Goal: Information Seeking & Learning: Learn about a topic

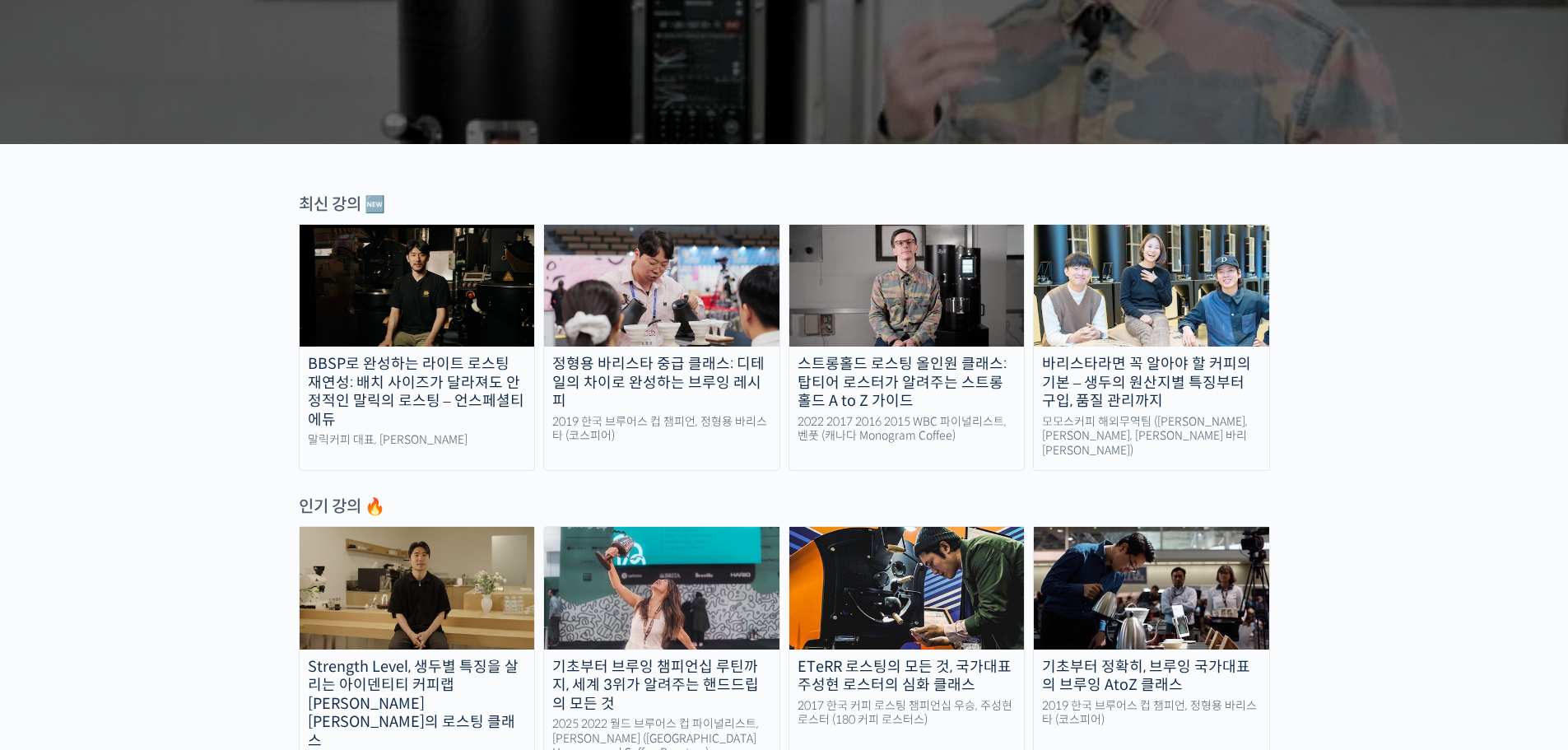
scroll to position [576, 0]
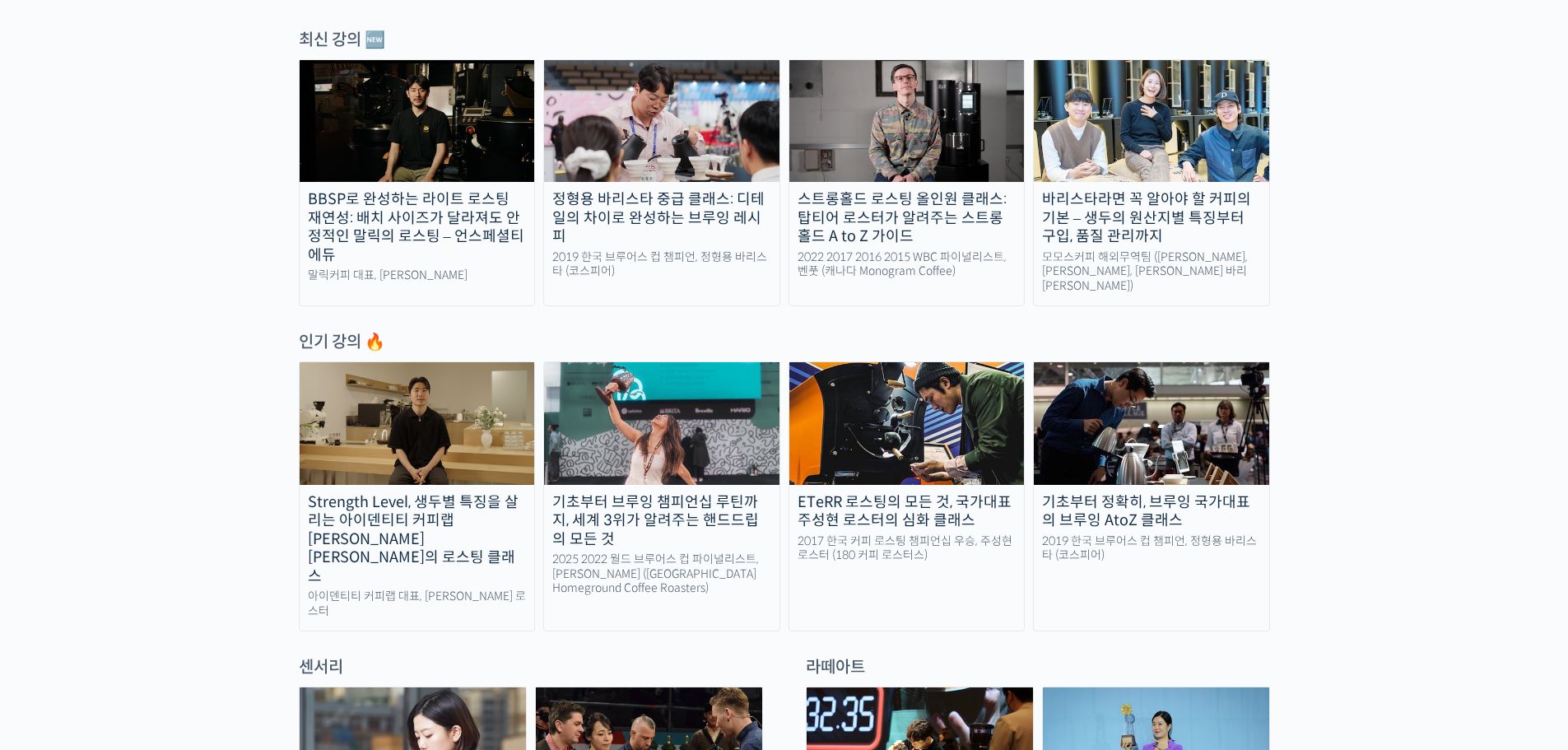
click at [710, 419] on img at bounding box center [661, 423] width 235 height 122
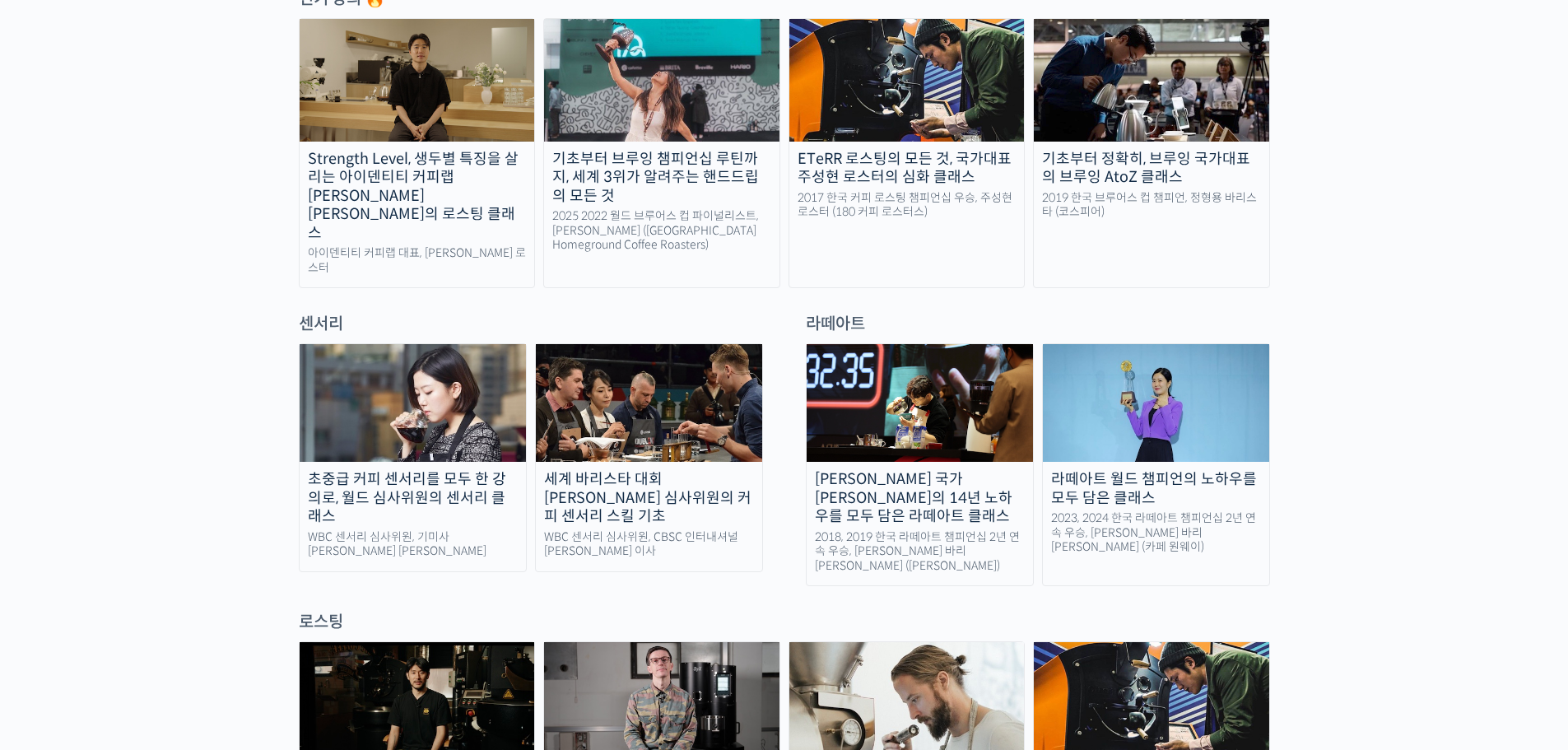
scroll to position [1070, 0]
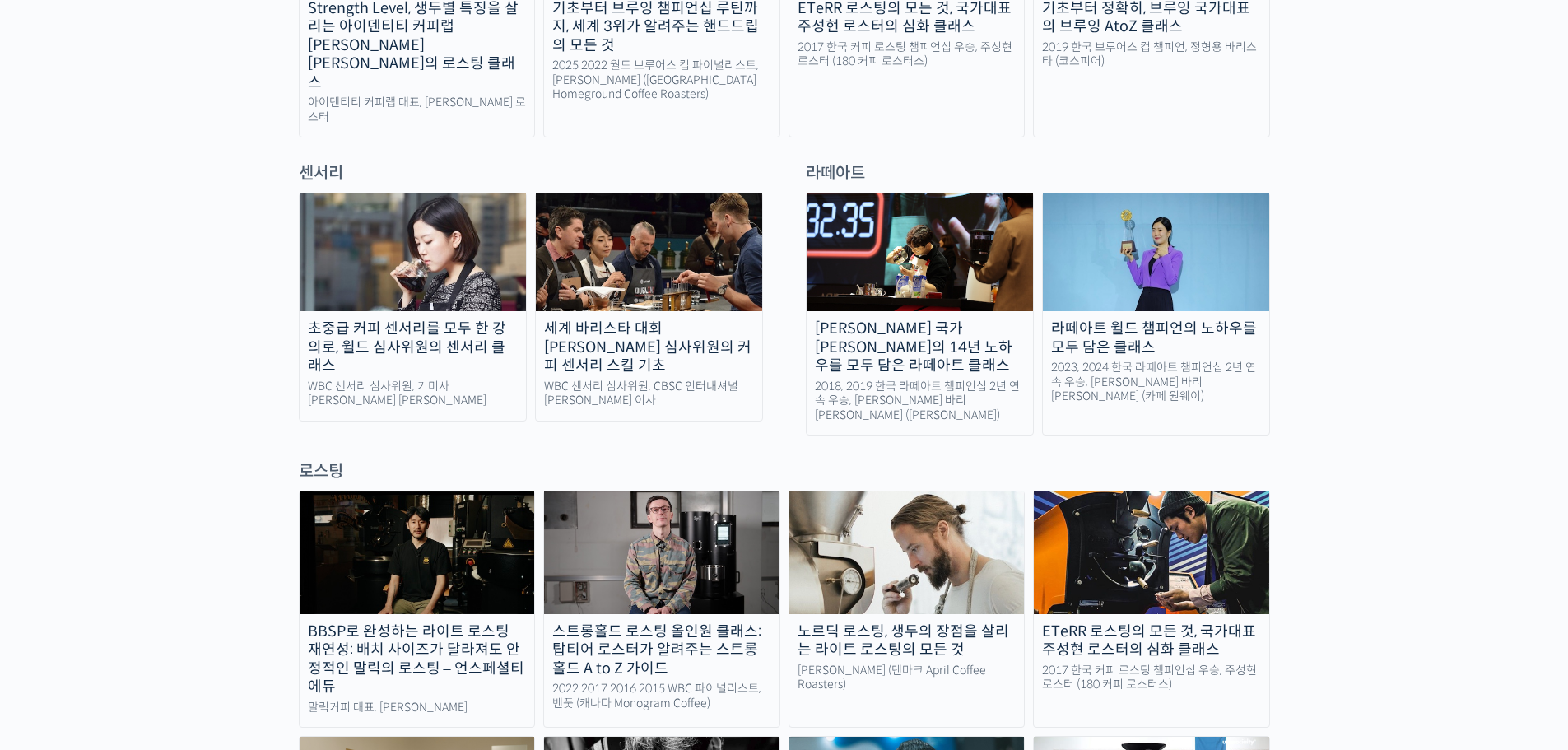
click at [417, 319] on div "초중급 커피 센서리를 모두 한 강의로, 월드 심사위원의 센서리 클래스" at bounding box center [412, 347] width 226 height 56
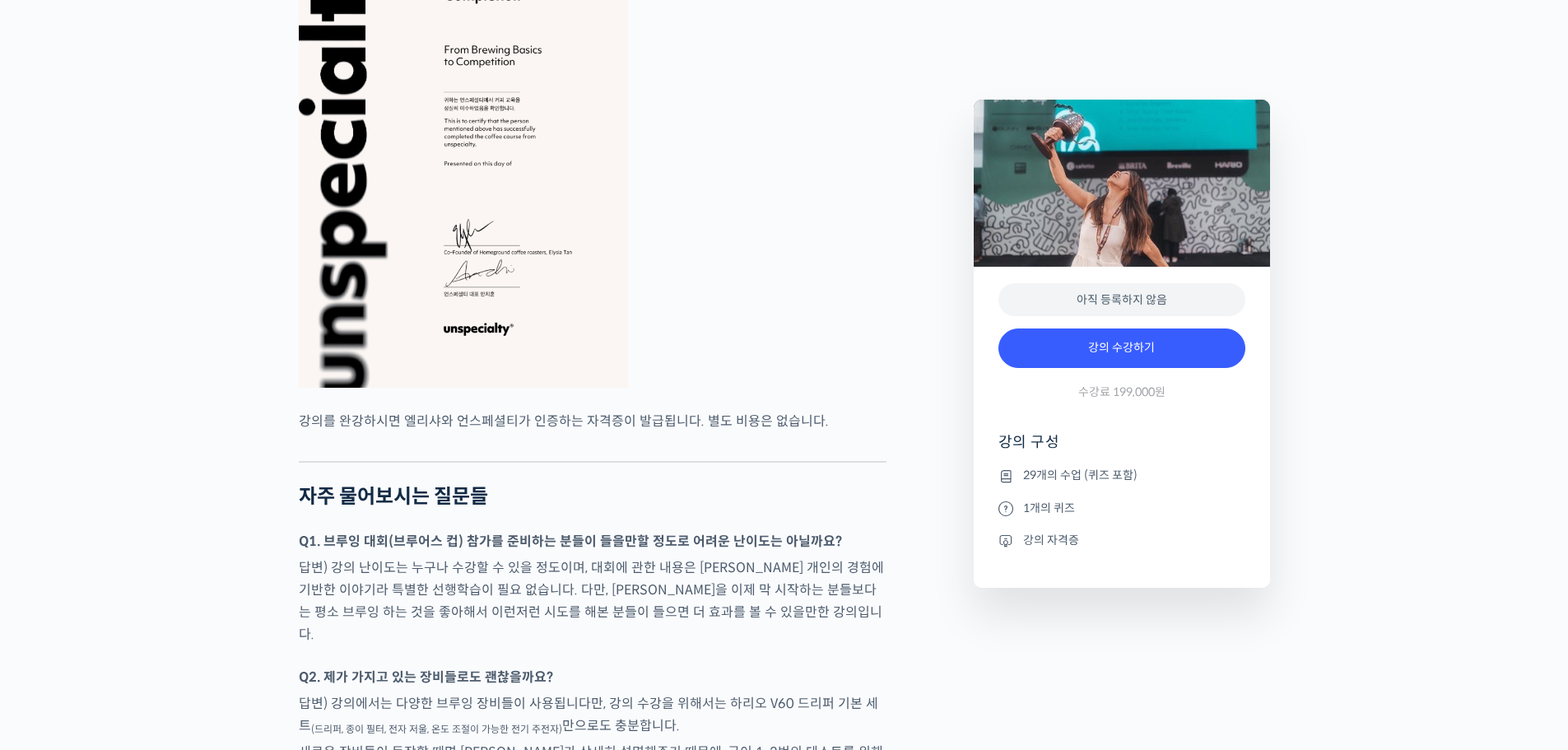
scroll to position [6831, 0]
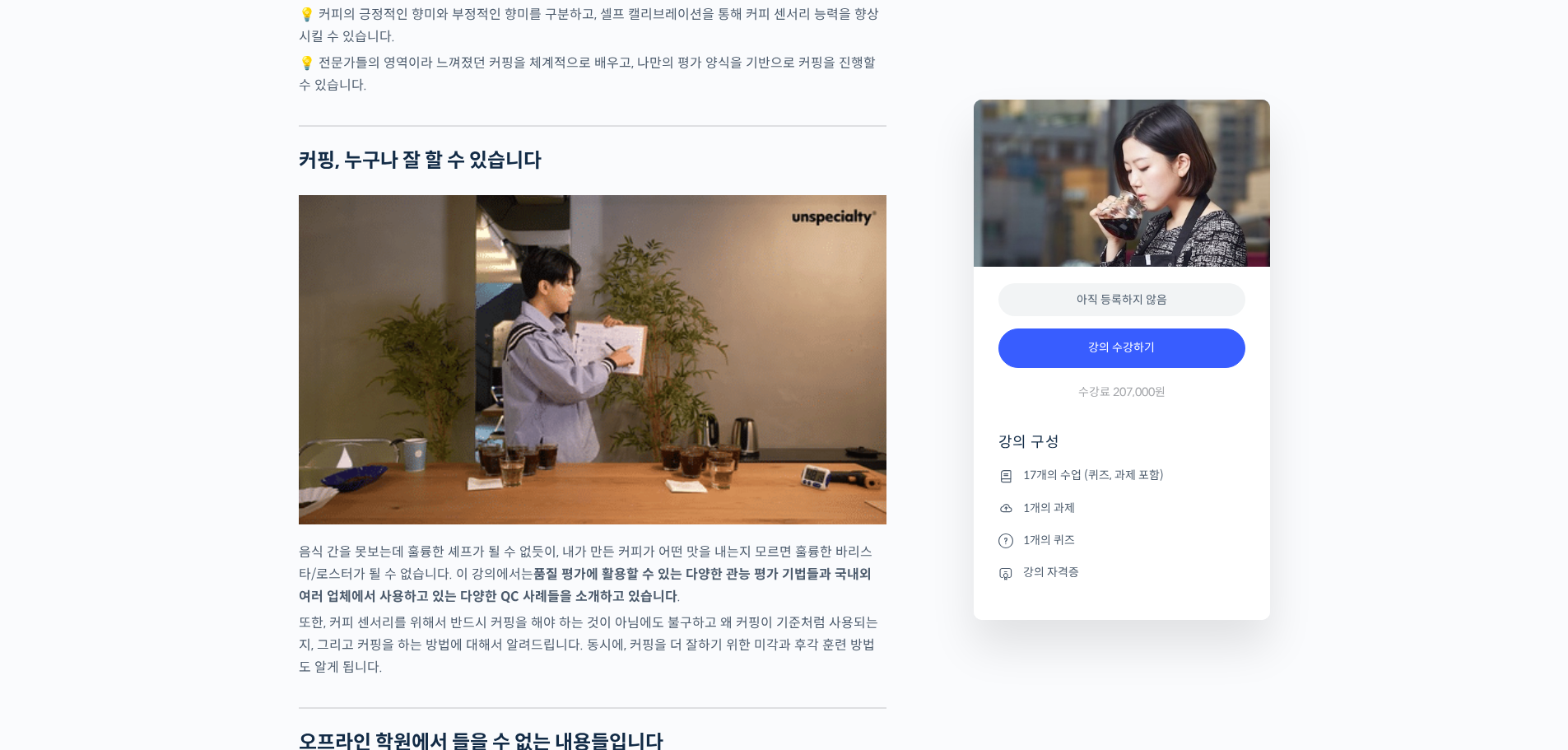
scroll to position [4444, 0]
